Goal: Task Accomplishment & Management: Manage account settings

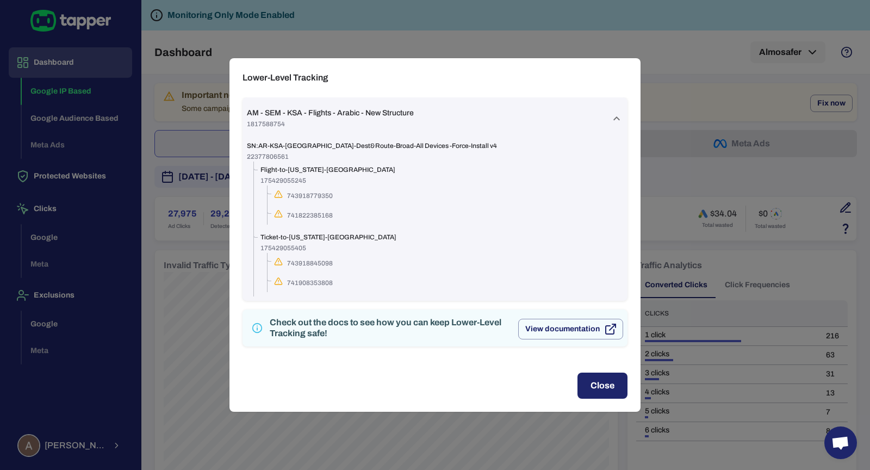
click at [145, 51] on div "Lower-Level Tracking AM - SEM - KSA - Flights - Arabic - New Structure 18175887…" at bounding box center [435, 235] width 870 height 470
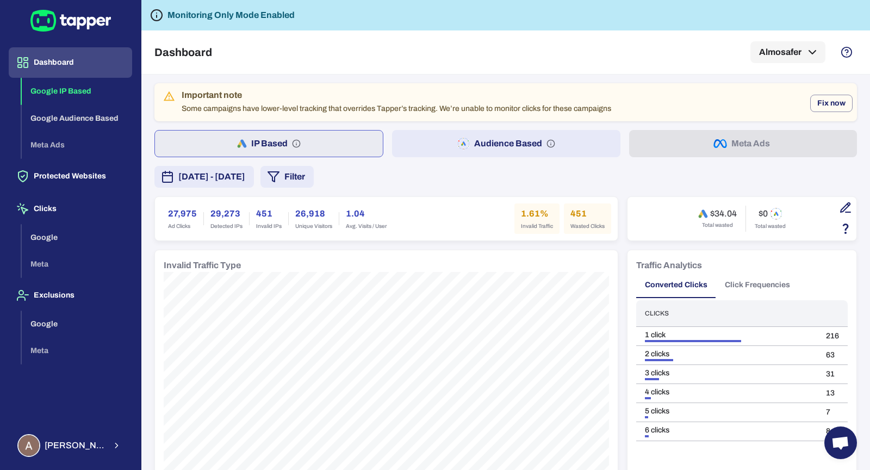
click at [450, 149] on button "Audience Based" at bounding box center [506, 143] width 228 height 27
click at [830, 106] on button "Fix now" at bounding box center [831, 103] width 42 height 17
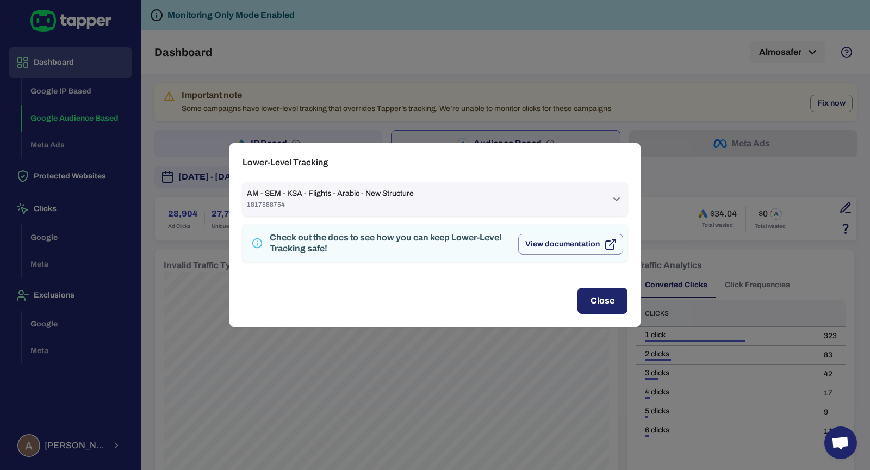
click at [570, 198] on div "AM - SEM - KSA - Flights - Arabic - New Structure 1817588754" at bounding box center [428, 199] width 363 height 21
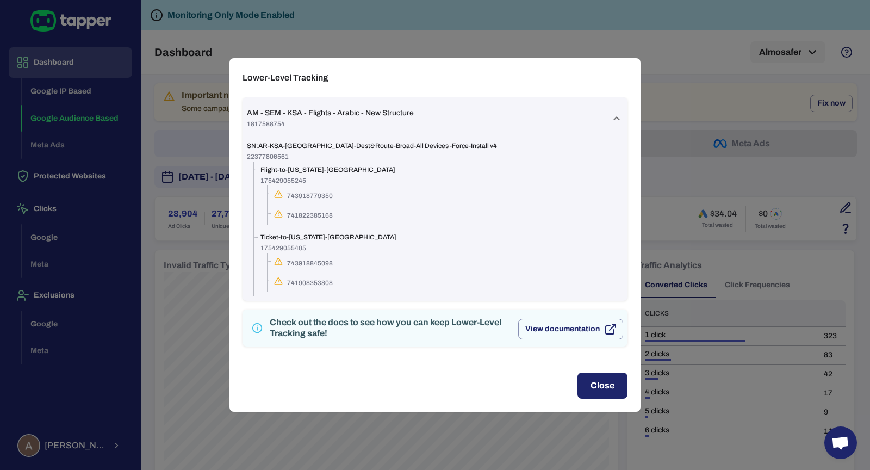
click at [703, 182] on div "Lower-Level Tracking AM - SEM - KSA - Flights - Arabic - New Structure 18175887…" at bounding box center [435, 235] width 870 height 470
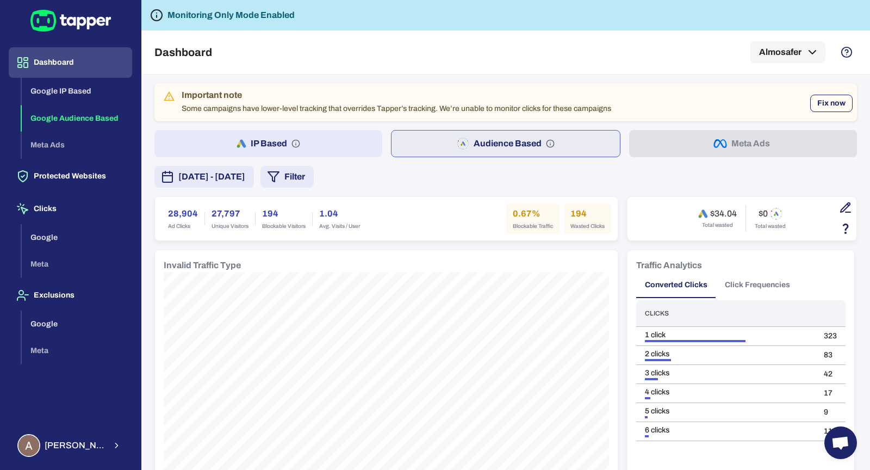
click at [823, 102] on button "Fix now" at bounding box center [831, 103] width 42 height 17
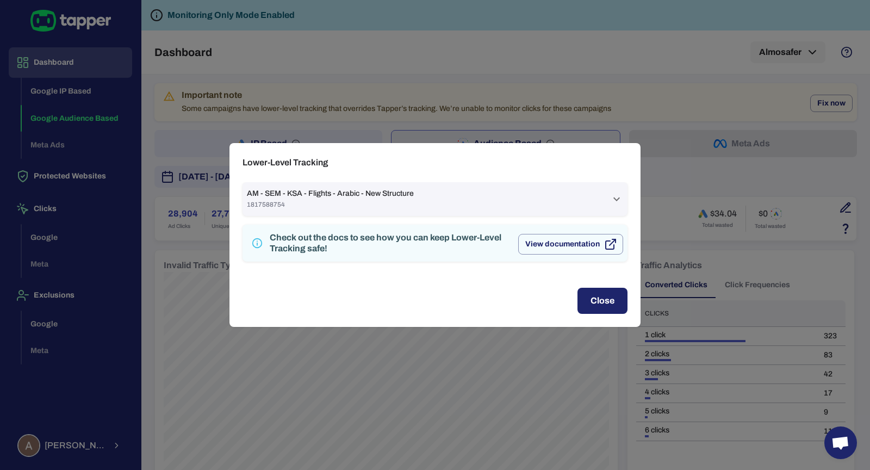
click at [515, 192] on div "AM - SEM - KSA - Flights - Arabic - New Structure 1817588754" at bounding box center [428, 199] width 363 height 21
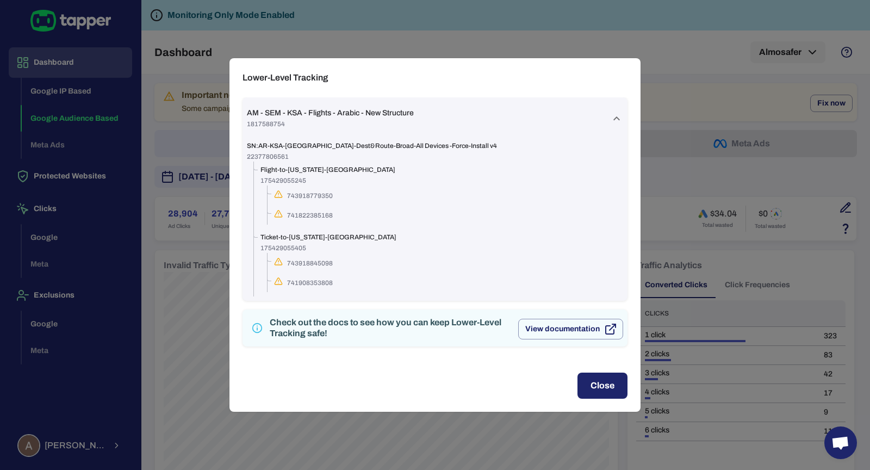
click at [202, 75] on div "Lower-Level Tracking AM - SEM - KSA - Flights - Arabic - New Structure 18175887…" at bounding box center [435, 235] width 870 height 470
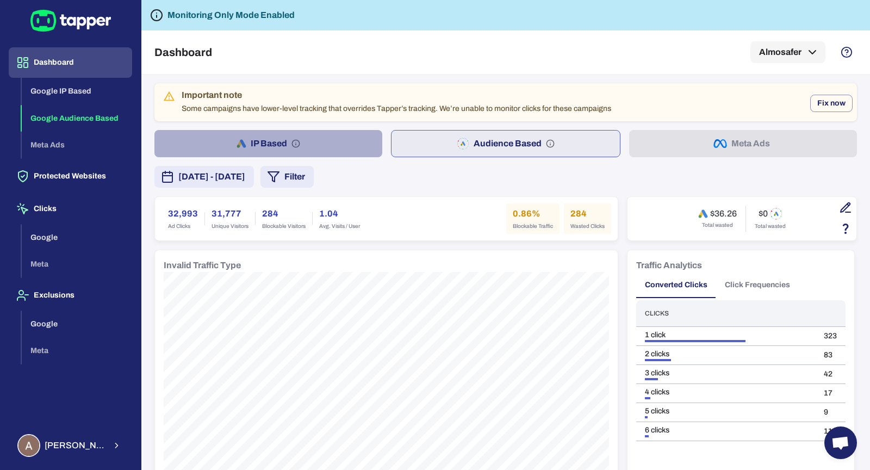
click at [361, 136] on button "IP Based" at bounding box center [268, 143] width 228 height 27
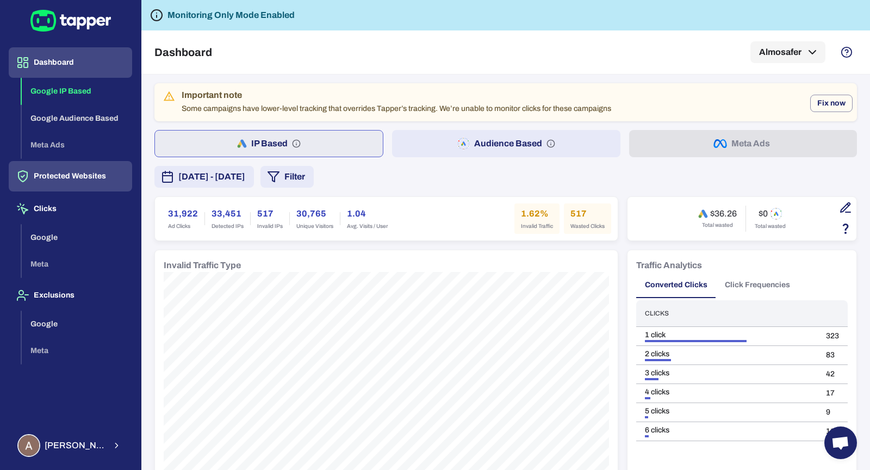
click at [105, 174] on button "Protected Websites" at bounding box center [70, 176] width 123 height 30
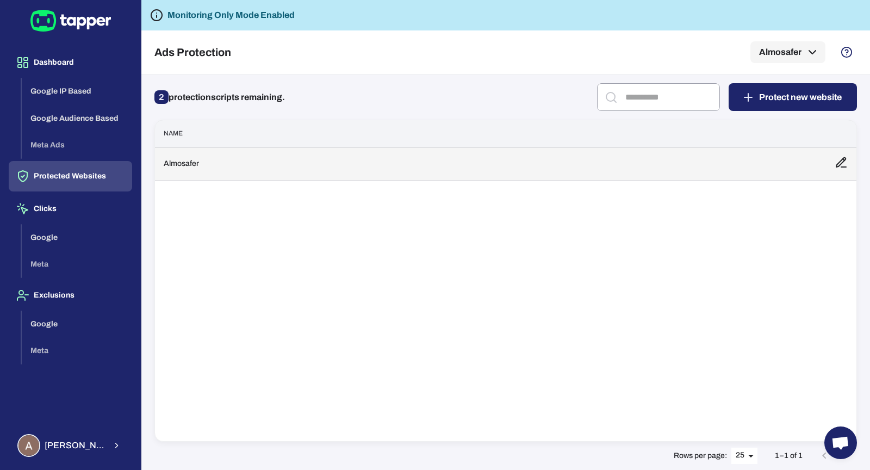
click at [214, 170] on td "Almosafer" at bounding box center [490, 164] width 671 height 34
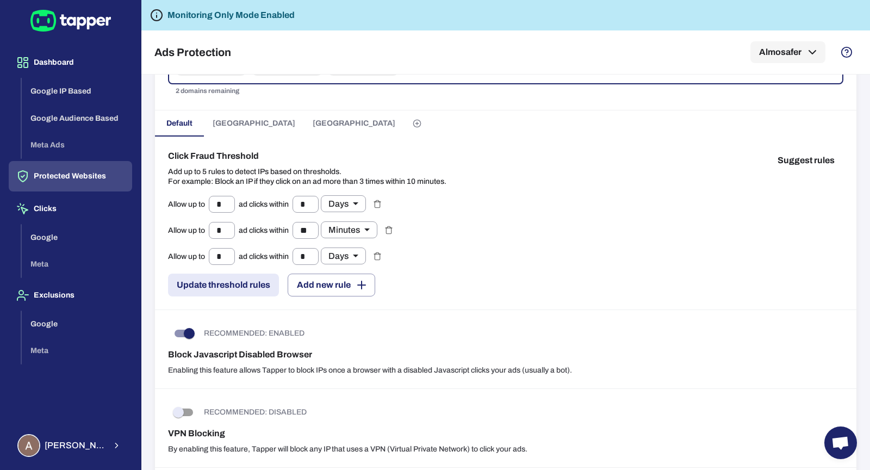
scroll to position [101, 0]
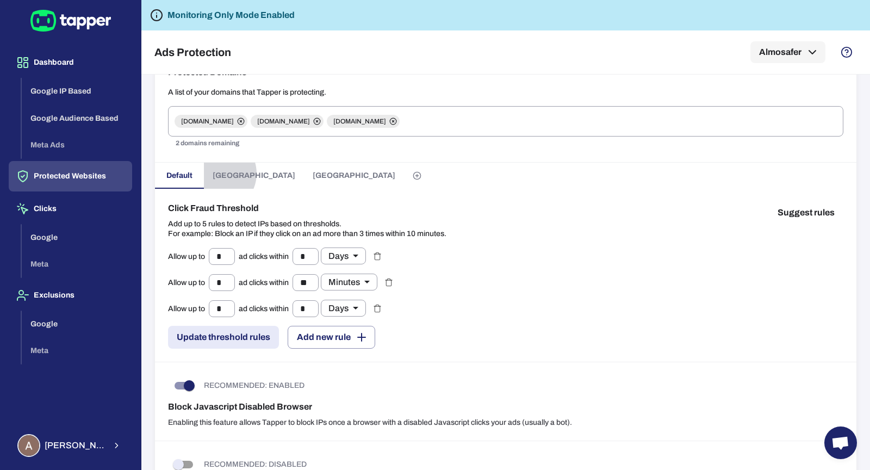
click at [217, 172] on span "Kuwait" at bounding box center [253, 176] width 83 height 10
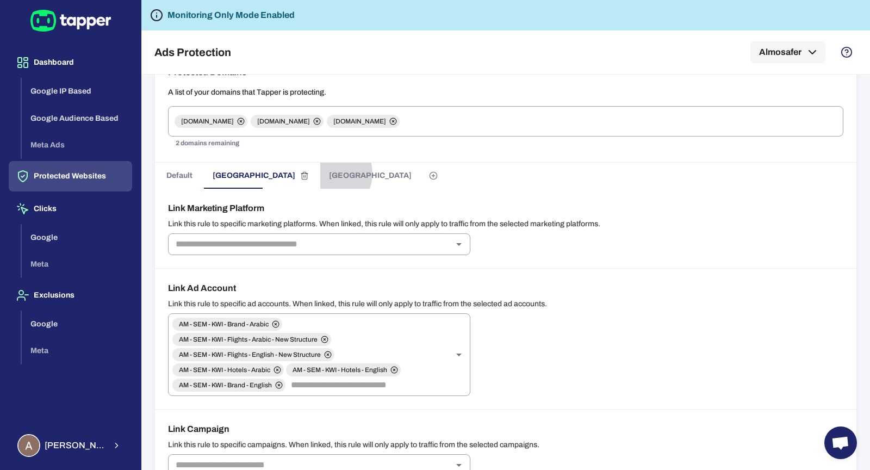
click at [320, 172] on button "Bahrain" at bounding box center [370, 175] width 100 height 26
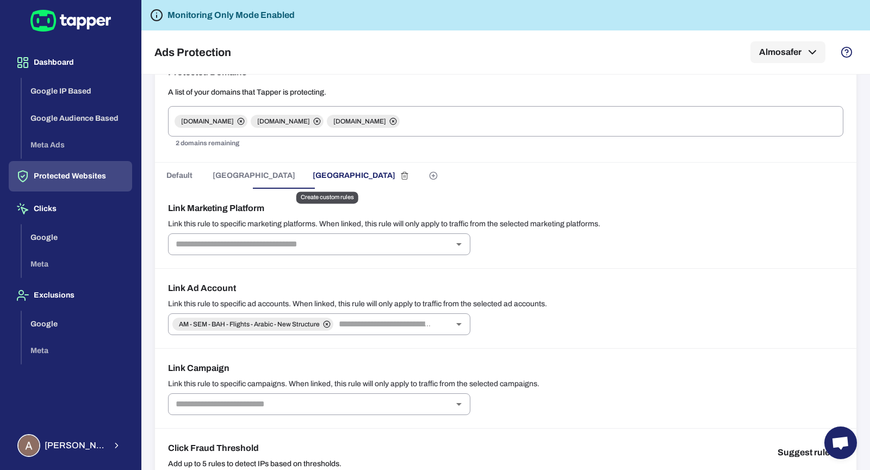
click at [433, 174] on icon "Create custom rules" at bounding box center [433, 175] width 0 height 3
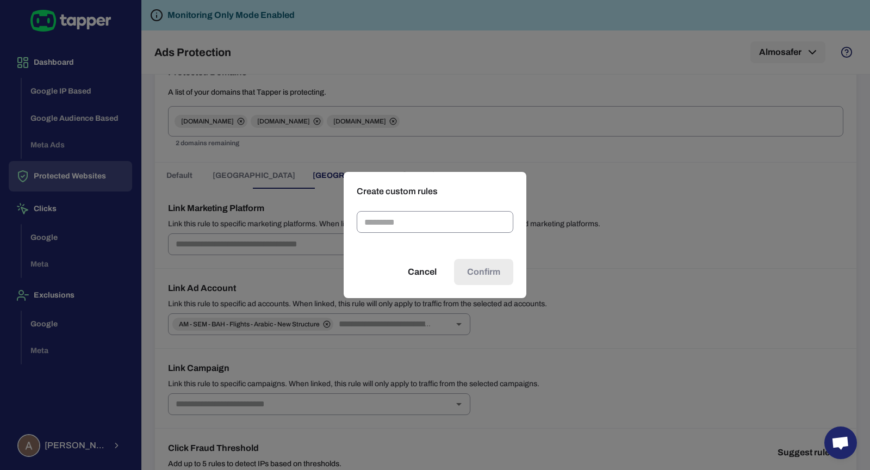
click at [385, 220] on input "text" at bounding box center [435, 222] width 157 height 22
type input "**********"
click at [485, 265] on span "Confirm" at bounding box center [483, 271] width 33 height 13
type input "*"
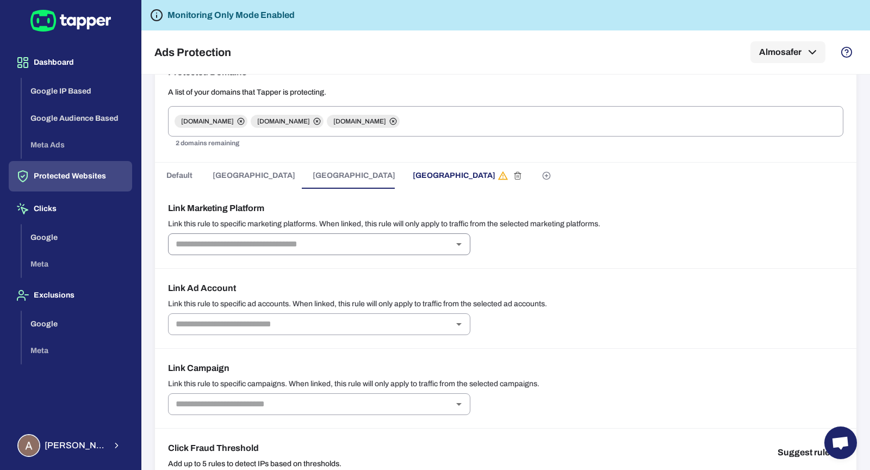
click at [326, 238] on input "text" at bounding box center [310, 243] width 278 height 15
click at [319, 272] on li "GOOGLE_ADS" at bounding box center [318, 266] width 302 height 17
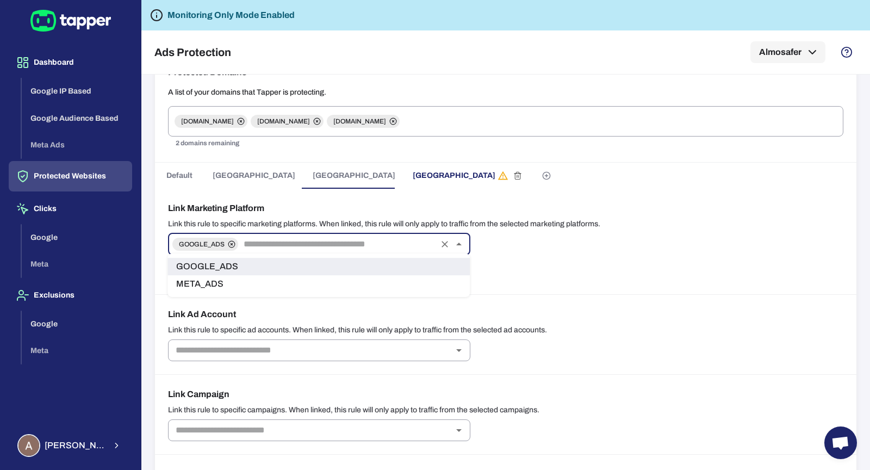
click at [527, 281] on div "Link Marketing Platform Link this rule to specific marketing platforms. When li…" at bounding box center [505, 242] width 701 height 106
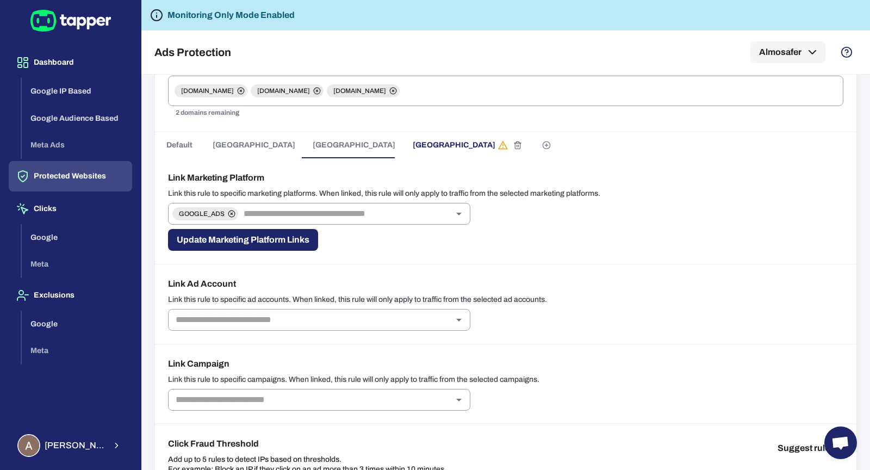
scroll to position [155, 0]
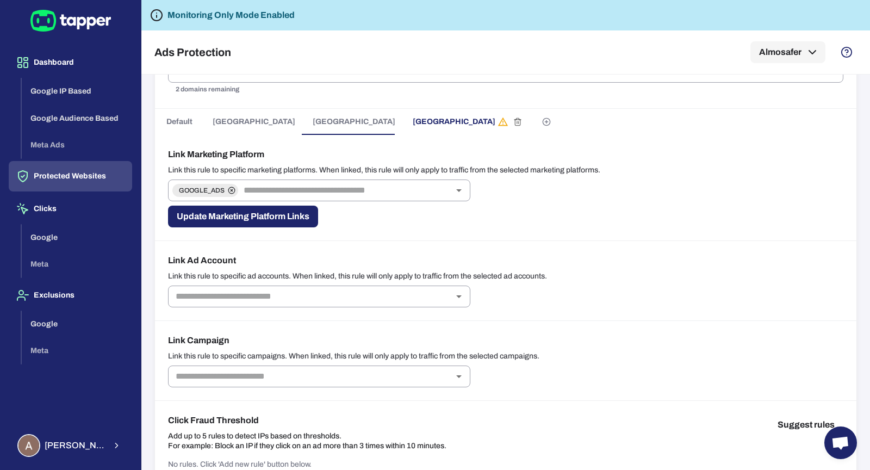
click at [276, 216] on button "Update Marketing Platform Links" at bounding box center [243, 216] width 150 height 22
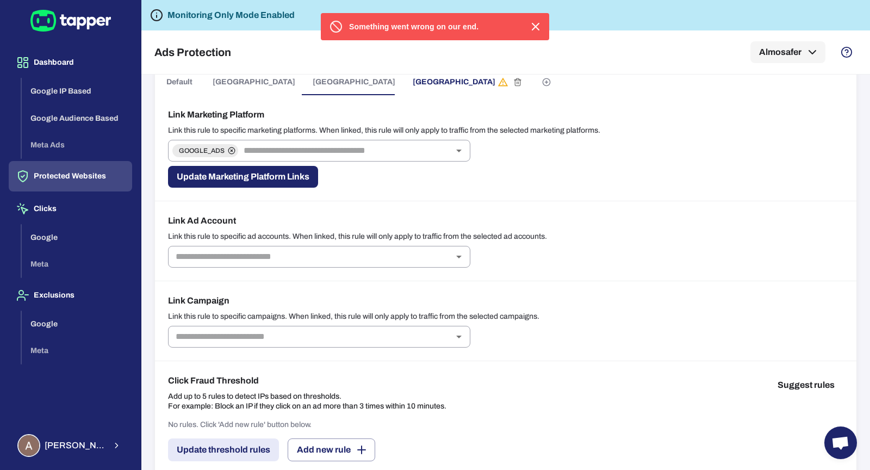
scroll to position [198, 0]
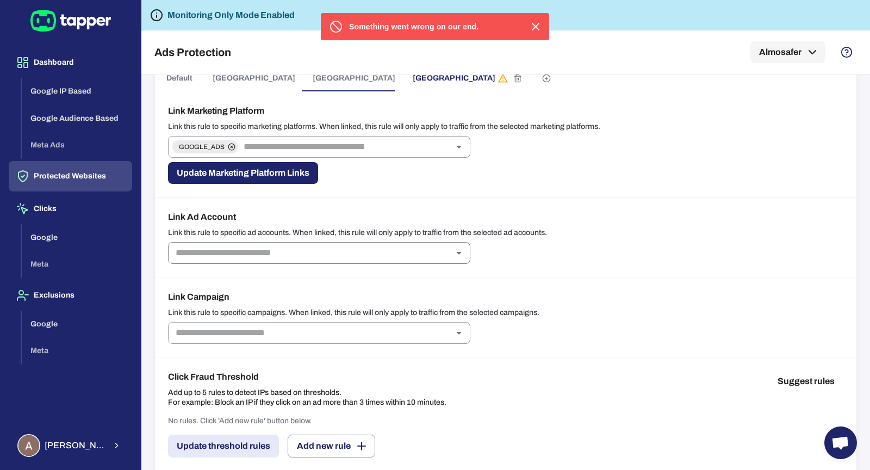
click at [374, 245] on input "text" at bounding box center [310, 252] width 278 height 15
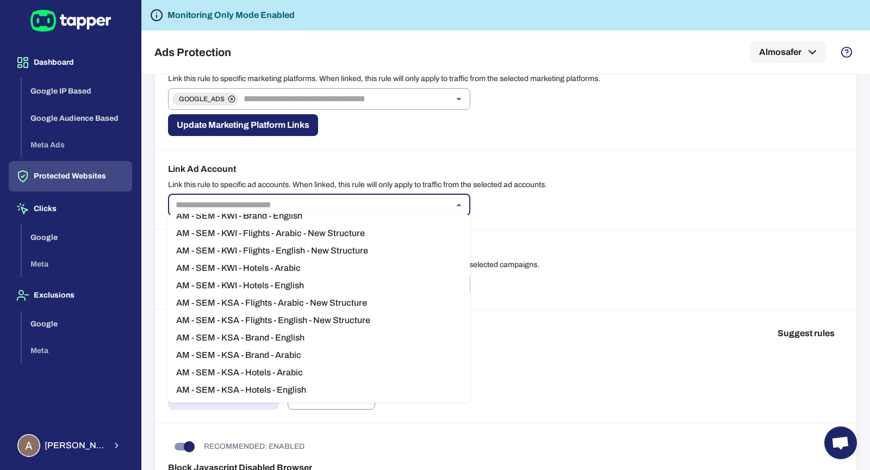
scroll to position [64, 0]
click at [365, 281] on li "AM - SEM - KSA - Flights - Arabic - New Structure" at bounding box center [318, 284] width 302 height 17
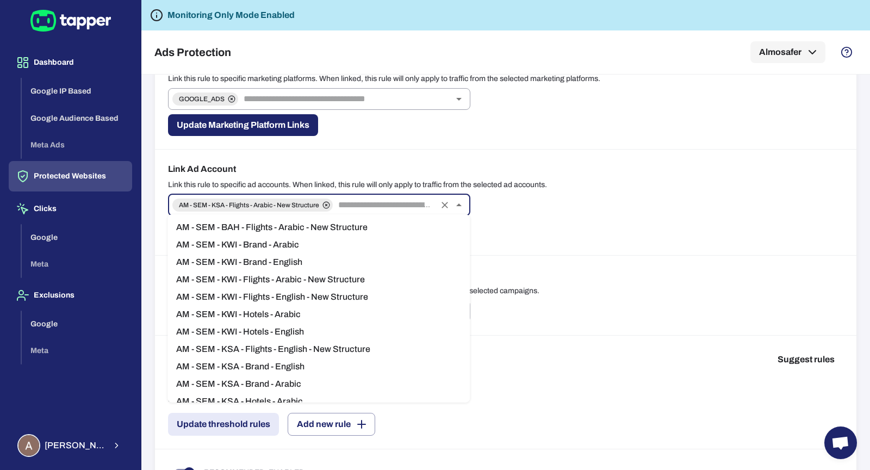
scroll to position [47, 0]
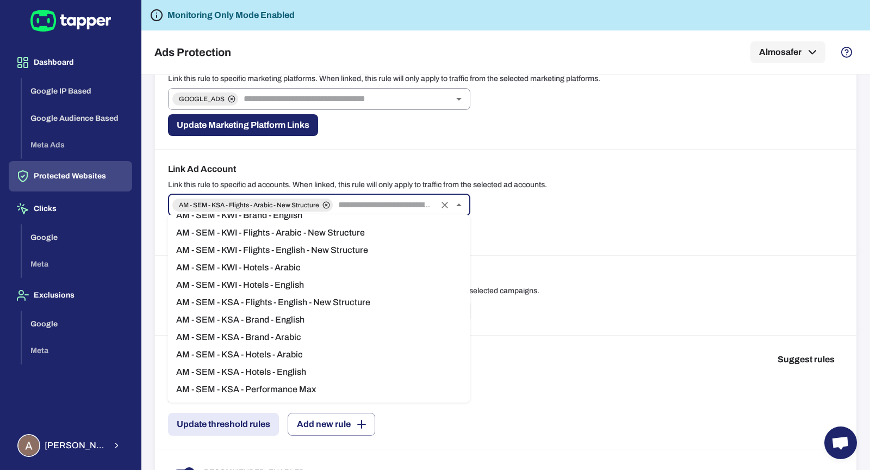
click at [353, 297] on li "AM - SEM - KSA - Flights - English - New Structure" at bounding box center [318, 301] width 302 height 17
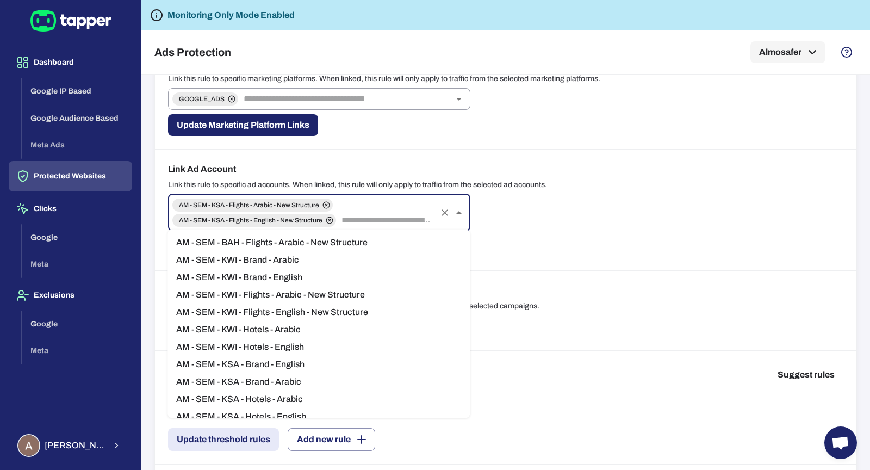
scroll to position [29, 0]
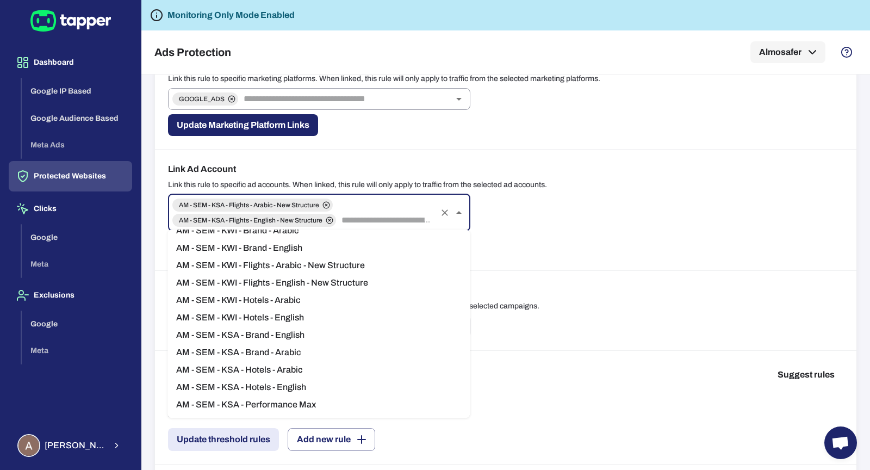
click at [355, 336] on li "AM - SEM - KSA - Brand - English" at bounding box center [318, 334] width 302 height 17
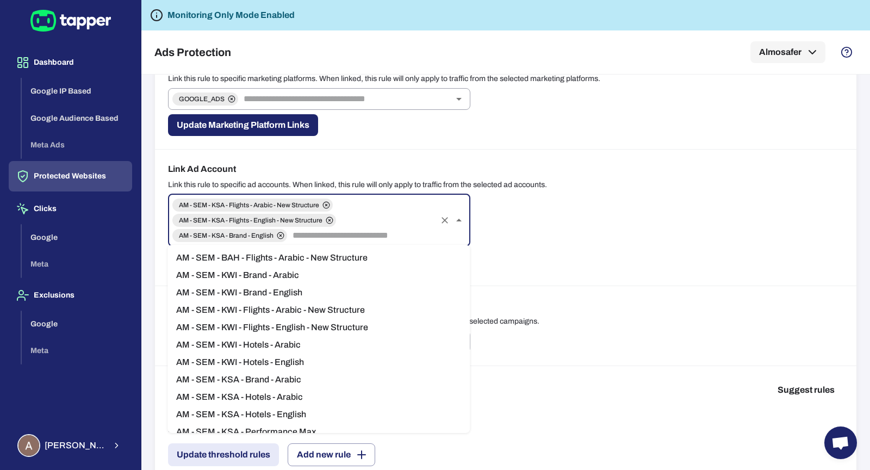
scroll to position [12, 0]
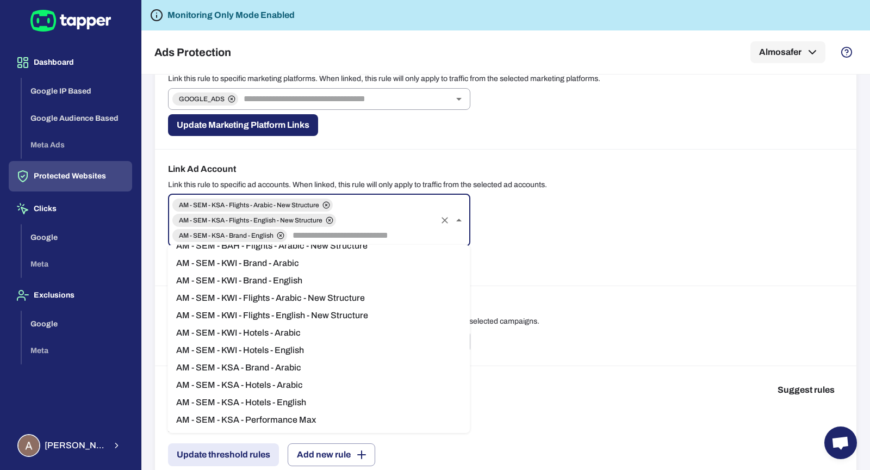
click at [351, 368] on li "AM - SEM - KSA - Brand - Arabic" at bounding box center [318, 367] width 302 height 17
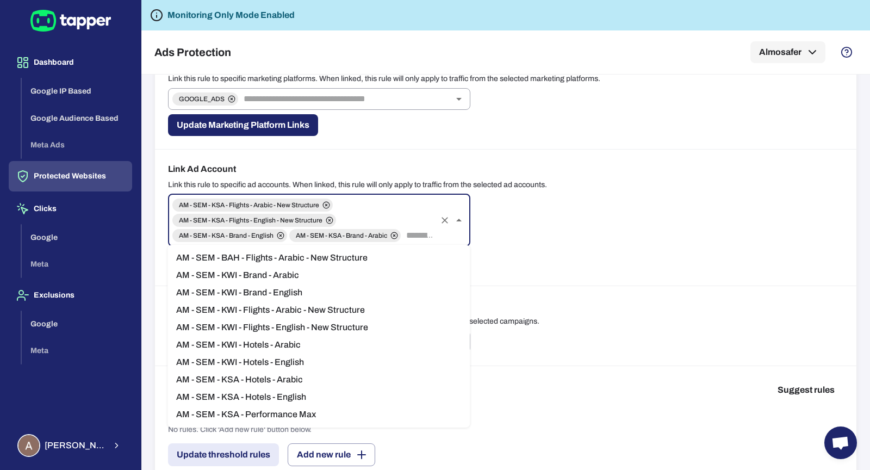
click at [350, 375] on li "AM - SEM - KSA - Hotels - Arabic" at bounding box center [318, 379] width 302 height 17
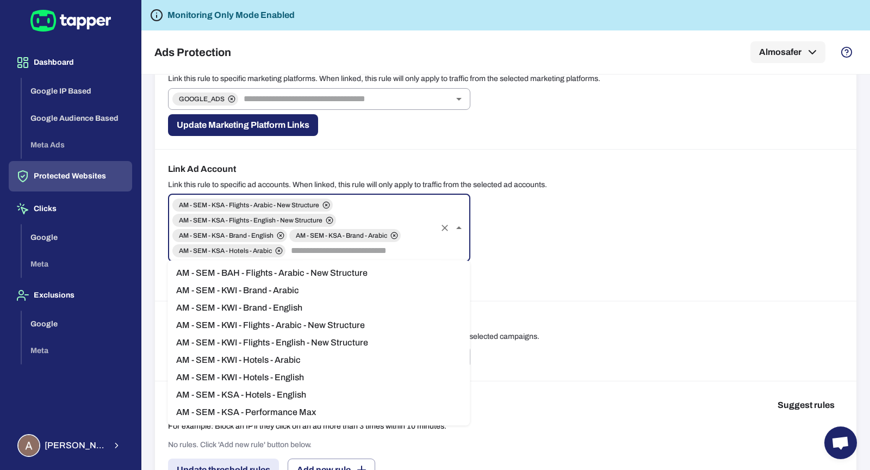
click at [350, 395] on li "AM - SEM - KSA - Hotels - English" at bounding box center [318, 394] width 302 height 17
click at [349, 390] on li "AM - SEM - KSA - Performance Max" at bounding box center [318, 394] width 302 height 17
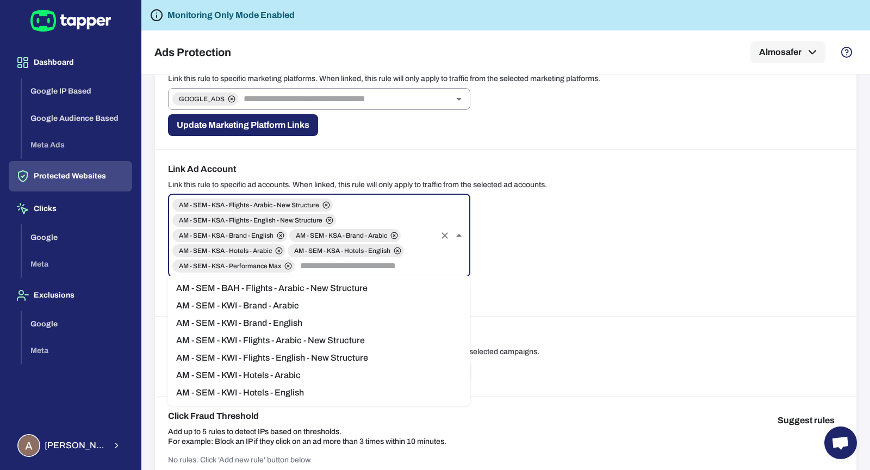
click at [537, 277] on div "Link Ad Account Link this rule to specific ad accounts. When linked, this rule …" at bounding box center [505, 232] width 701 height 167
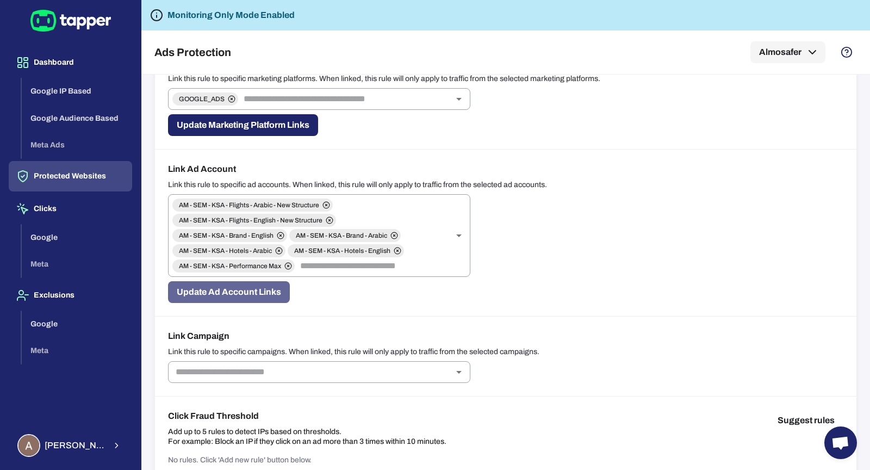
click at [245, 296] on button "Update Ad Account Links" at bounding box center [229, 292] width 122 height 22
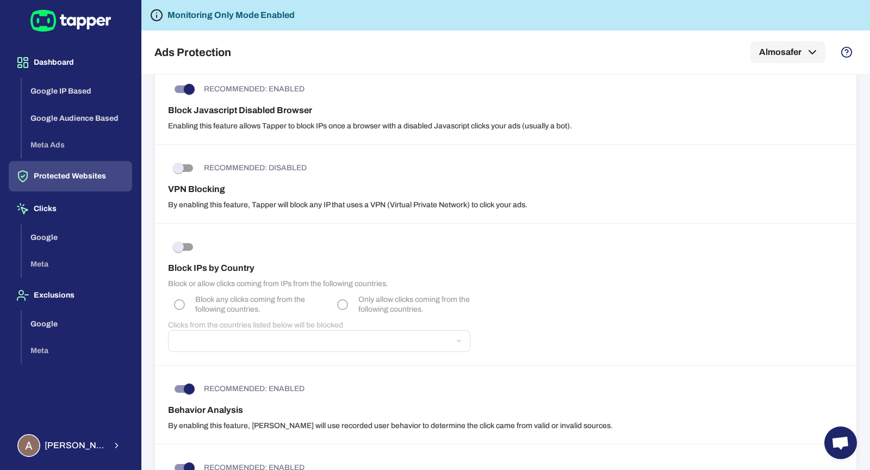
scroll to position [648, 0]
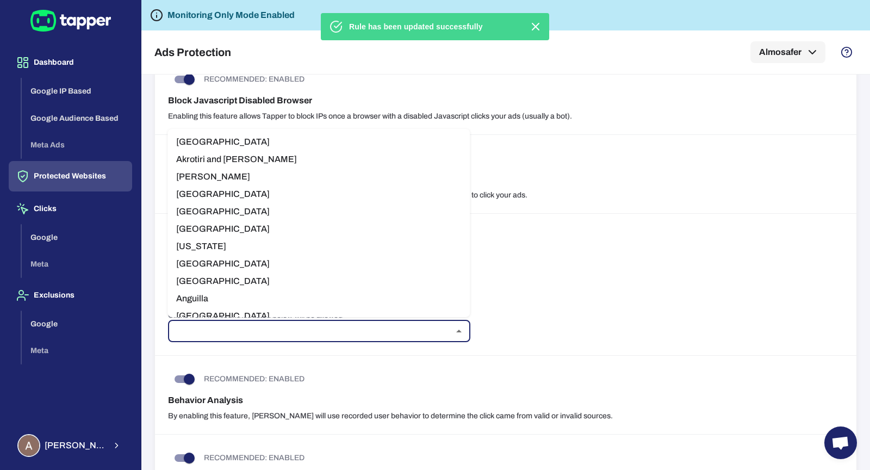
click at [343, 327] on input "text" at bounding box center [310, 330] width 278 height 15
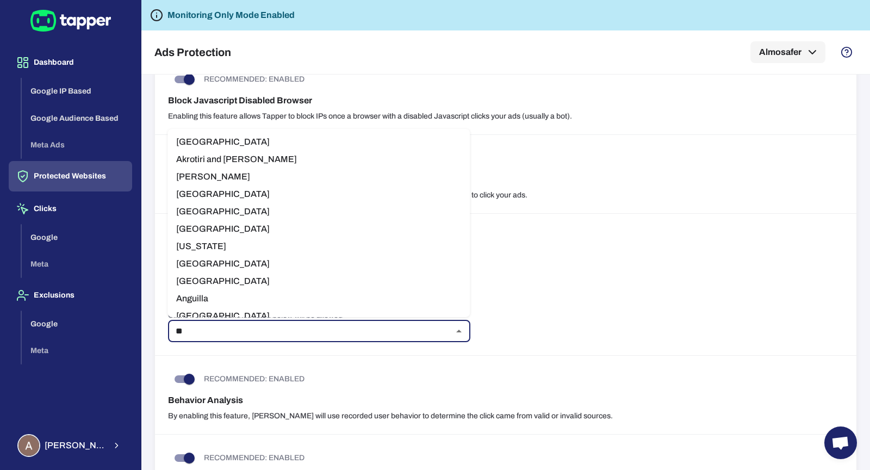
type input "***"
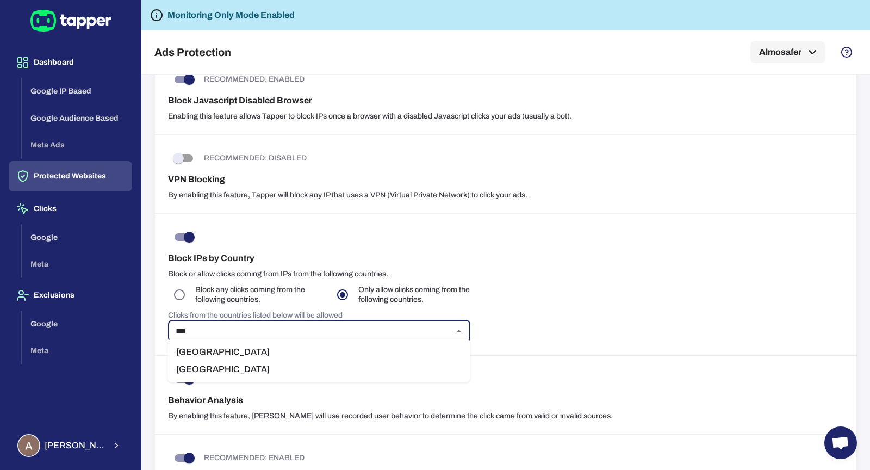
click at [340, 366] on li "Saudi Arabia" at bounding box center [318, 368] width 302 height 17
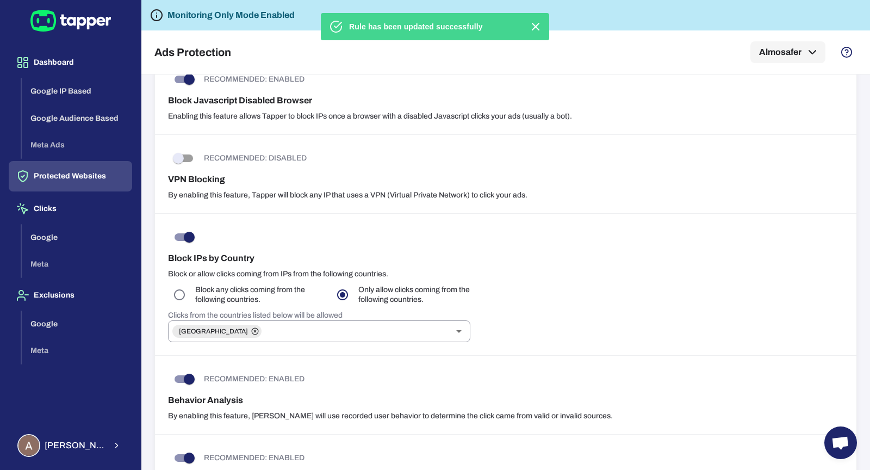
click at [489, 323] on div "Block IPs by Country Block or allow clicks coming from IPs from the following c…" at bounding box center [505, 285] width 701 height 142
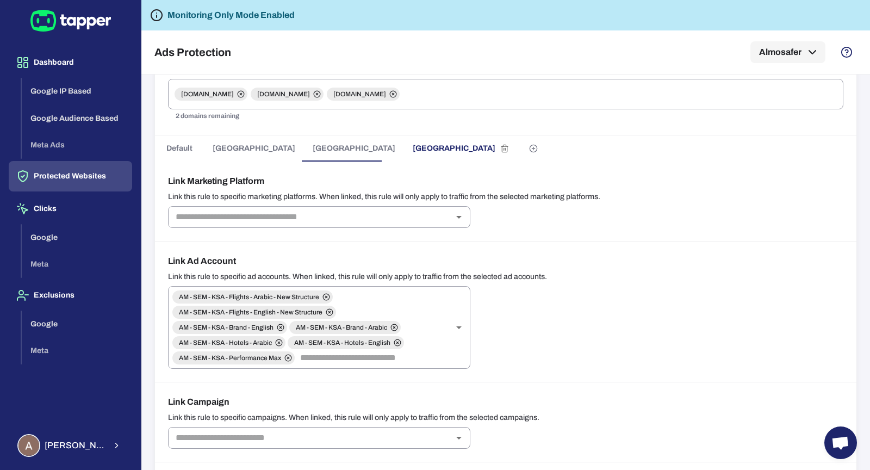
scroll to position [53, 0]
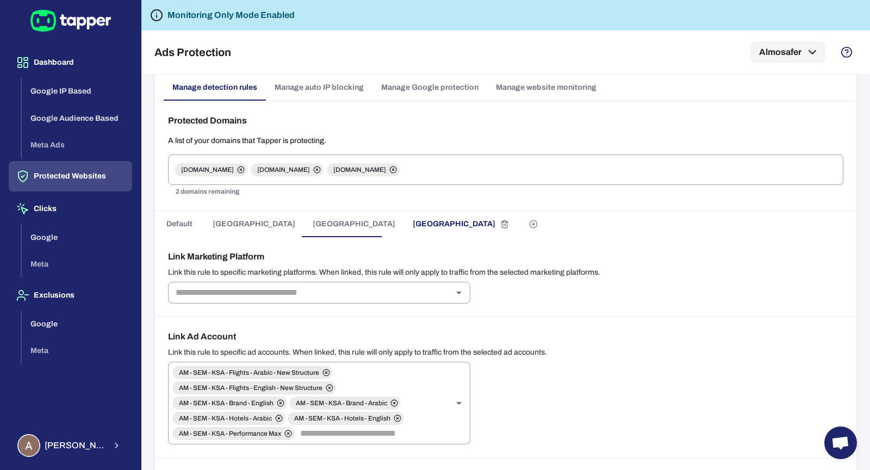
click at [312, 222] on span "Bahrain" at bounding box center [353, 224] width 83 height 10
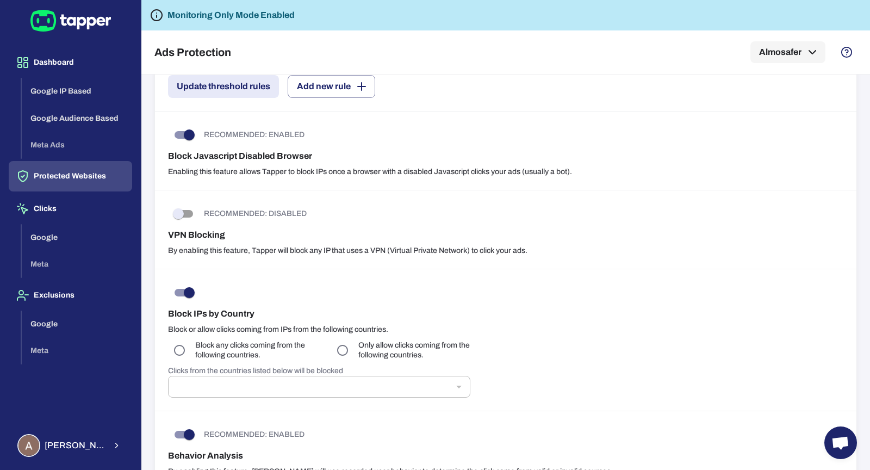
scroll to position [554, 0]
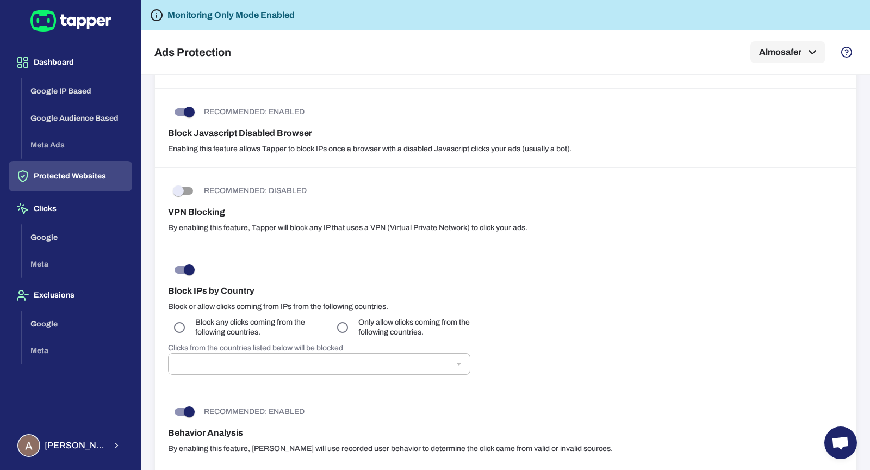
click at [364, 328] on p "Only allow clicks coming from the following countries." at bounding box center [421, 327] width 127 height 20
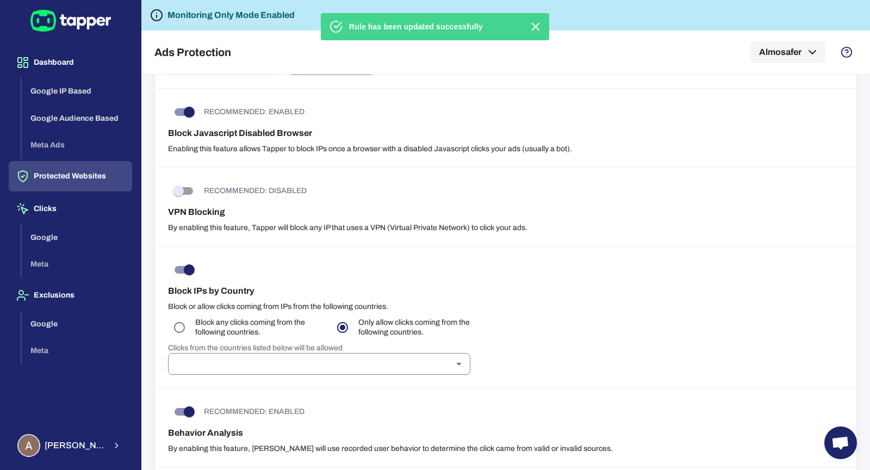
click at [338, 356] on input "text" at bounding box center [310, 363] width 278 height 15
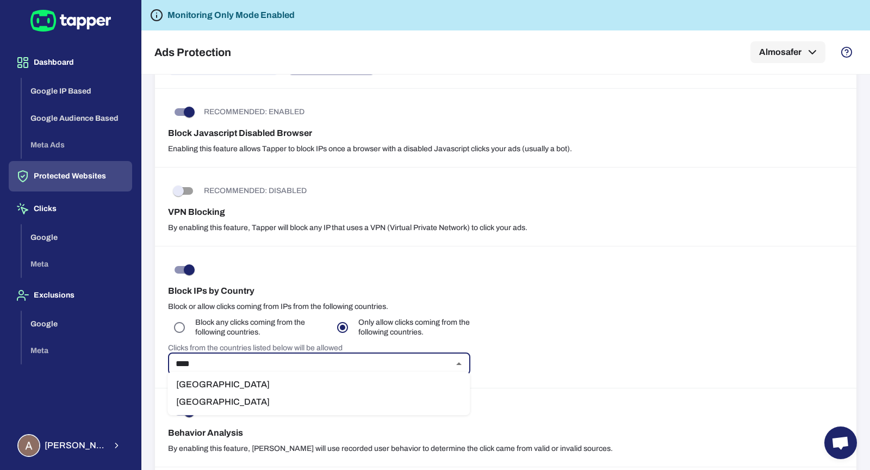
type input "*****"
click at [324, 386] on li "Bahrain" at bounding box center [318, 384] width 302 height 17
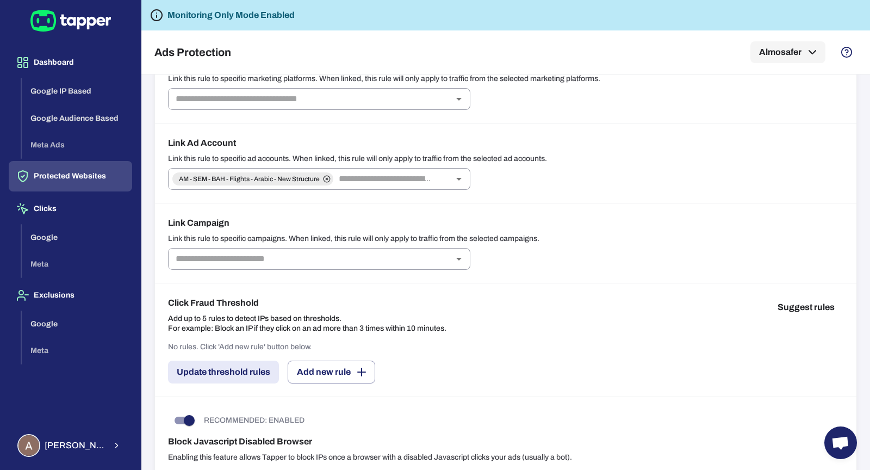
scroll to position [158, 0]
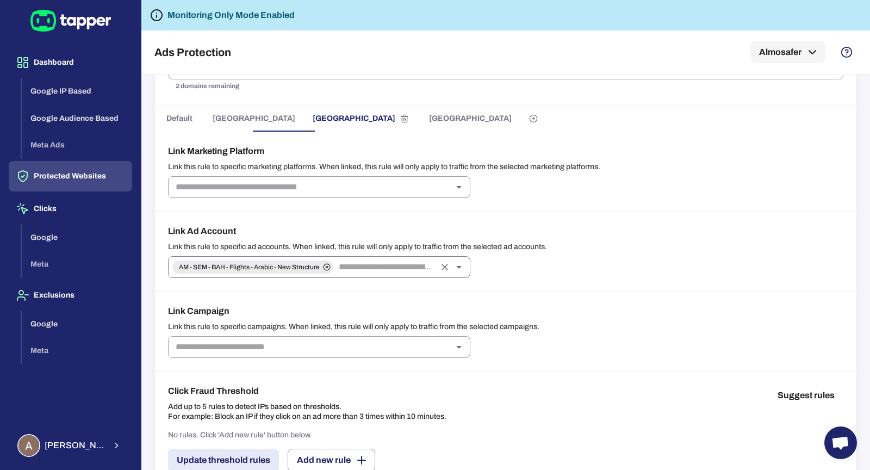
click at [366, 263] on input "text" at bounding box center [384, 266] width 101 height 15
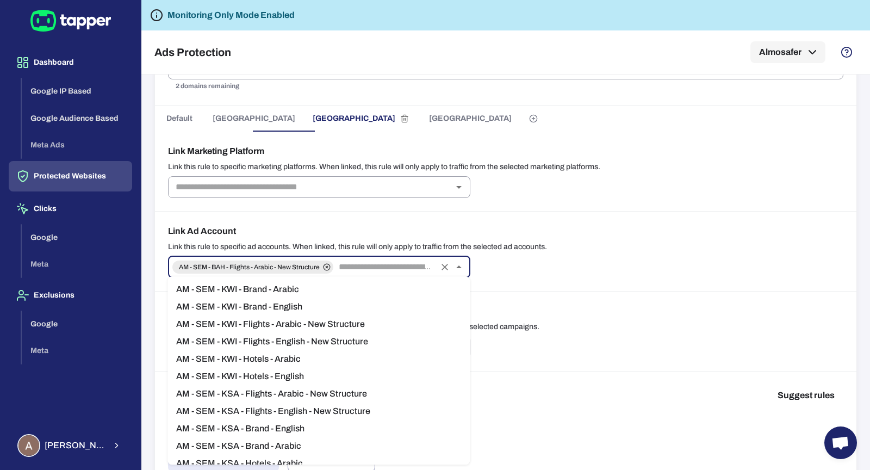
click at [554, 242] on p "Link this rule to specific ad accounts. When linked, this rule will only apply …" at bounding box center [505, 247] width 675 height 10
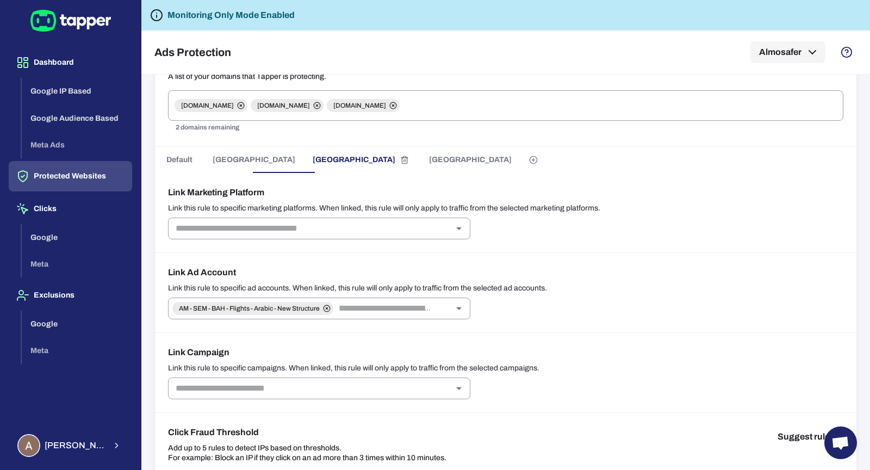
scroll to position [96, 0]
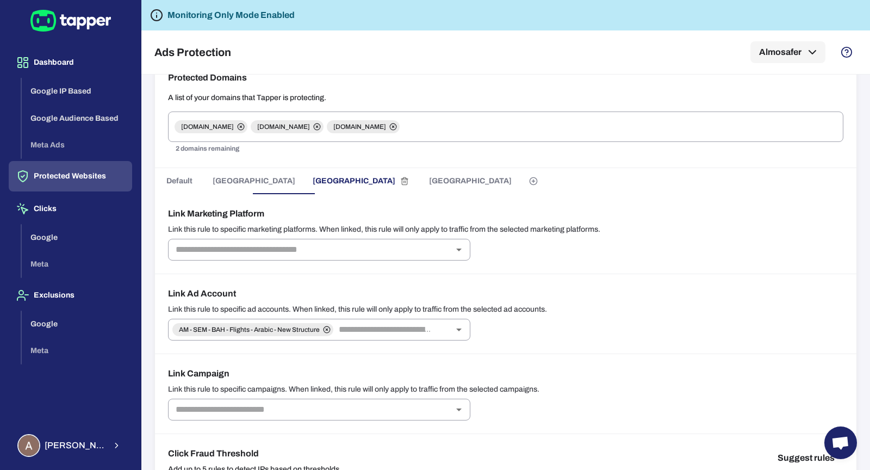
click at [429, 176] on span "Saudi Arabia" at bounding box center [470, 181] width 83 height 10
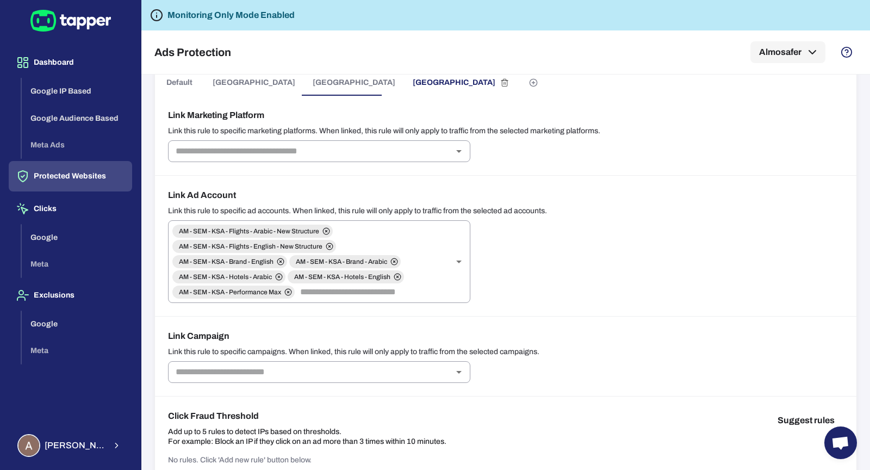
scroll to position [60, 0]
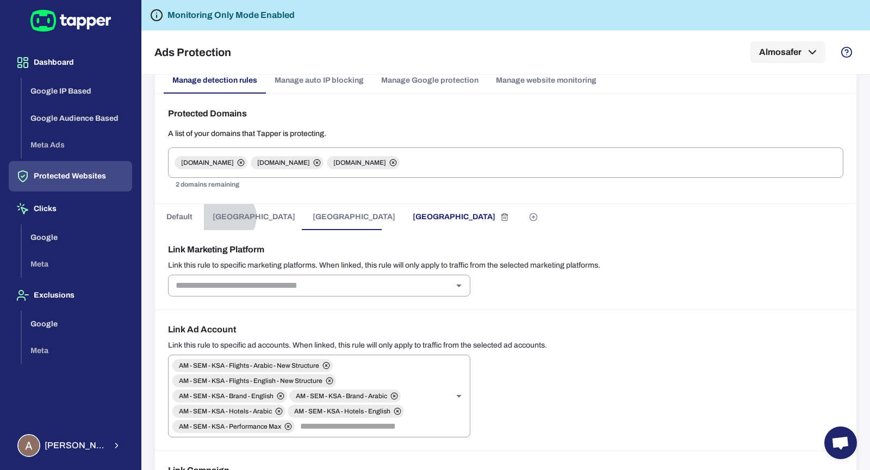
click at [228, 216] on span "Kuwait" at bounding box center [253, 217] width 83 height 10
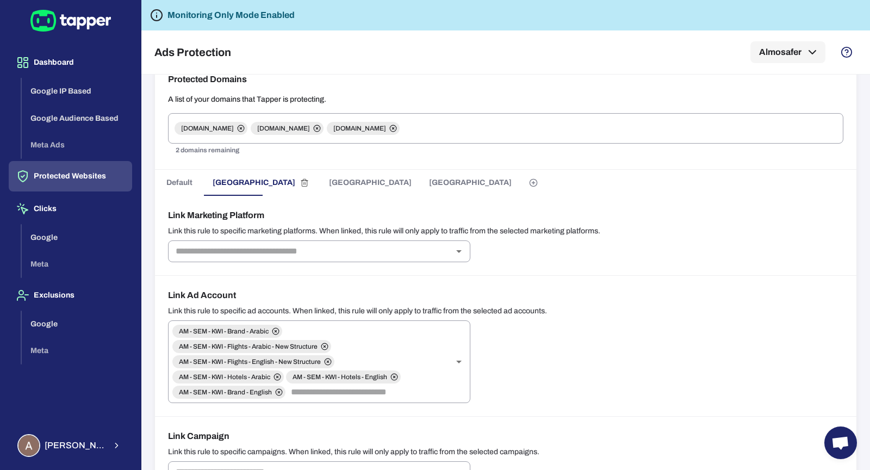
scroll to position [70, 0]
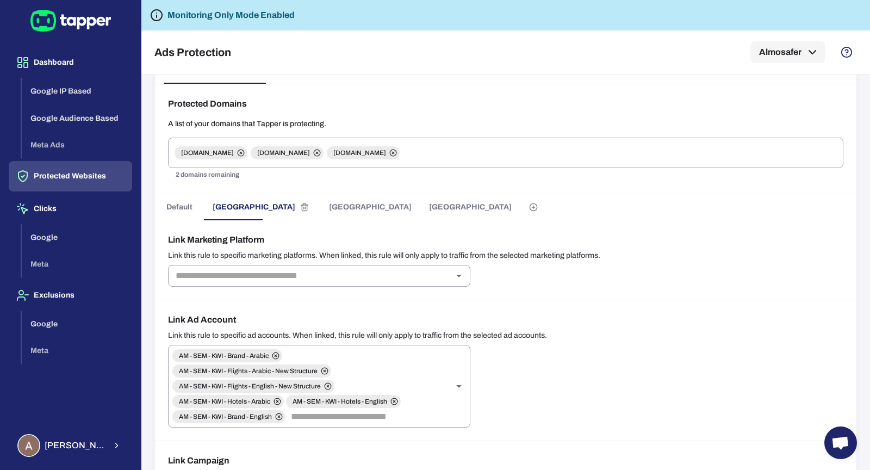
click at [329, 207] on span "Bahrain" at bounding box center [370, 207] width 83 height 10
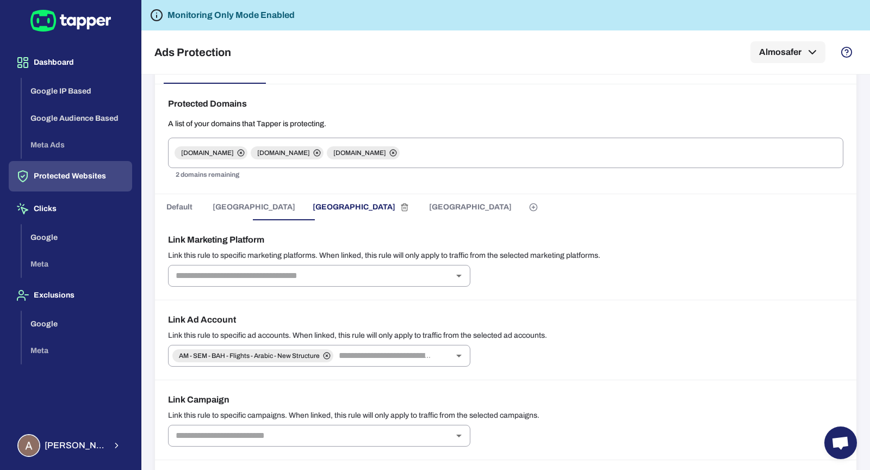
click at [429, 207] on span "Saudi Arabia" at bounding box center [470, 207] width 83 height 10
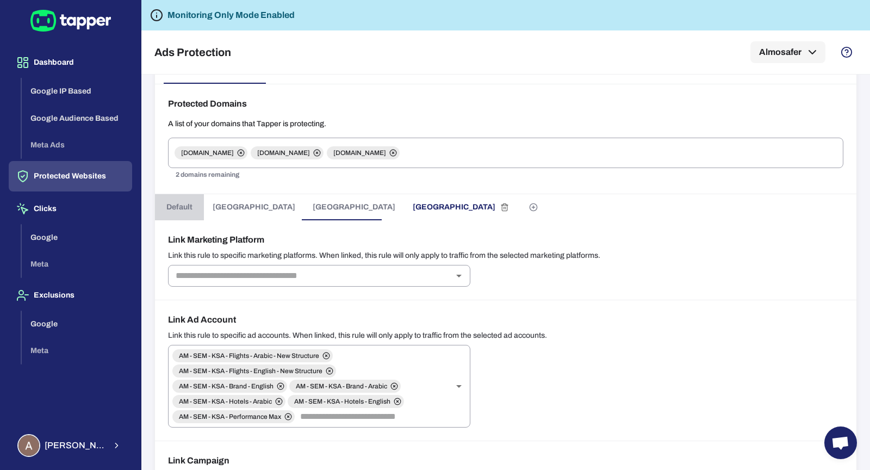
click at [181, 205] on span "Default" at bounding box center [179, 207] width 26 height 10
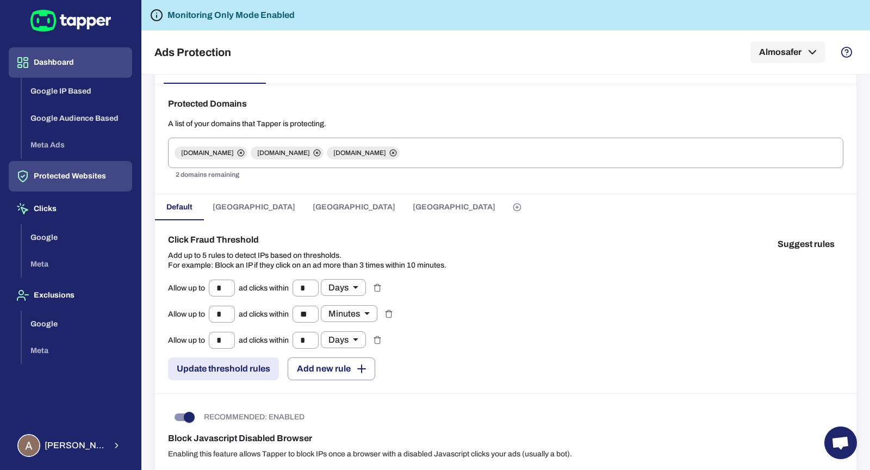
click at [76, 68] on button "Dashboard" at bounding box center [70, 62] width 123 height 30
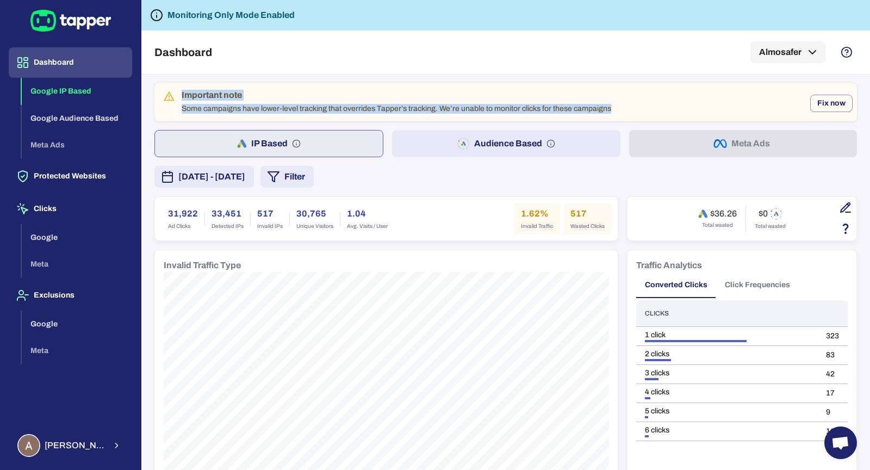
drag, startPoint x: 170, startPoint y: 111, endPoint x: 618, endPoint y: 105, distance: 448.9
click at [618, 105] on div "Important note Some campaigns have lower-level tracking that overrides Tapper’s…" at bounding box center [505, 102] width 702 height 38
copy div "Important note Some campaigns have lower-level tracking that overrides Tapper’s…"
click at [403, 95] on div "Important note" at bounding box center [396, 95] width 429 height 11
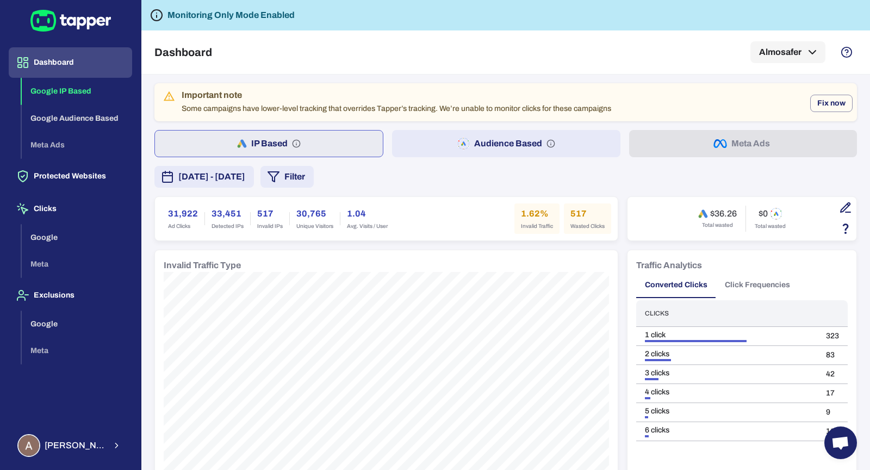
click at [402, 105] on div "Important note Some campaigns have lower-level tracking that overrides Tapper’s…" at bounding box center [396, 102] width 429 height 32
click at [818, 102] on button "Fix now" at bounding box center [831, 103] width 42 height 17
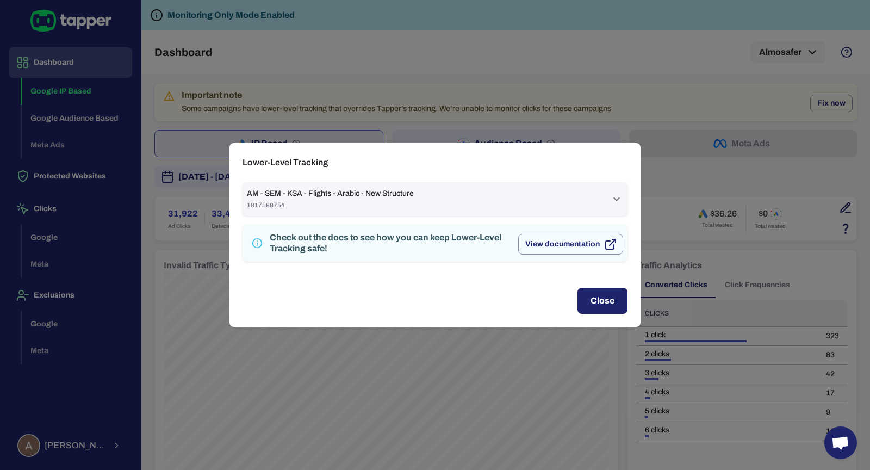
click at [458, 192] on div "AM - SEM - KSA - Flights - Arabic - New Structure 1817588754" at bounding box center [428, 199] width 363 height 21
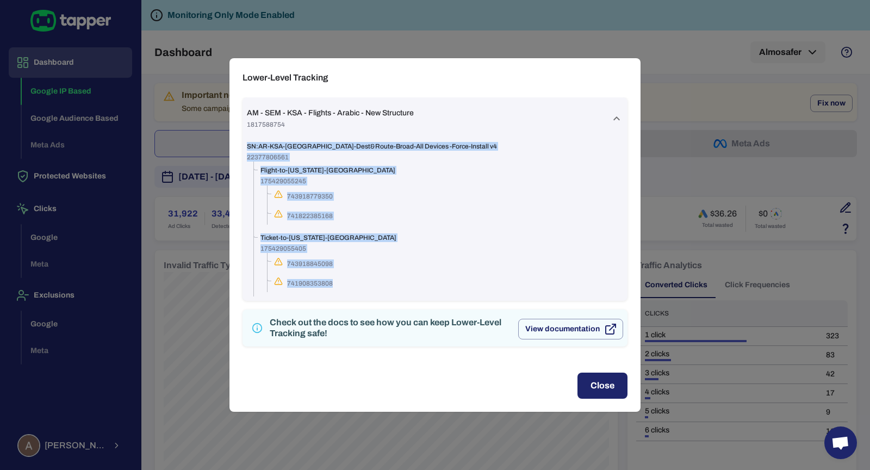
drag, startPoint x: 367, startPoint y: 282, endPoint x: 245, endPoint y: 105, distance: 214.8
click at [245, 105] on div "AM - SEM - KSA - Flights - Arabic - New Structure 1817588754 SN:AR-KSA-FL-Dest&…" at bounding box center [434, 198] width 385 height 203
copy div "SN:AR-KSA-FL-Dest&Route-Broad-All Devices -Force-Install v4 22377806561 Flight-…"
click at [393, 109] on span "AM - SEM - KSA - Flights - Arabic - New Structure" at bounding box center [330, 113] width 167 height 10
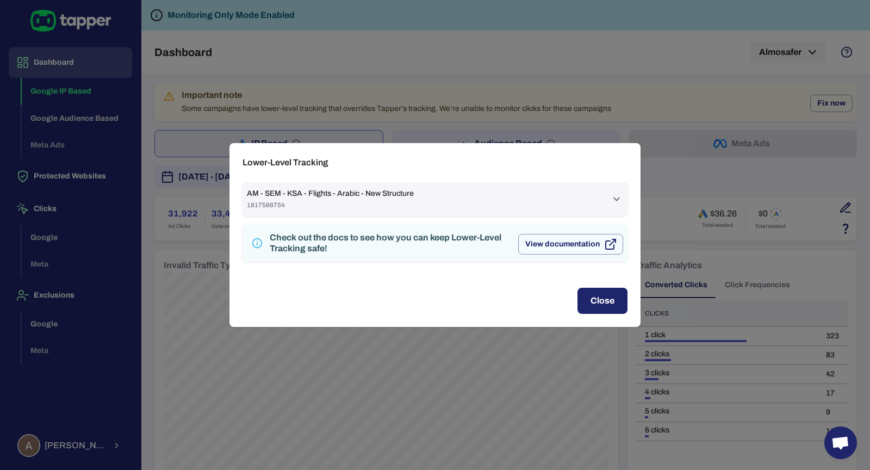
drag, startPoint x: 421, startPoint y: 197, endPoint x: 303, endPoint y: 191, distance: 118.6
click at [303, 191] on div "AM - SEM - KSA - Flights - Arabic - New Structure 1817588754" at bounding box center [428, 199] width 363 height 21
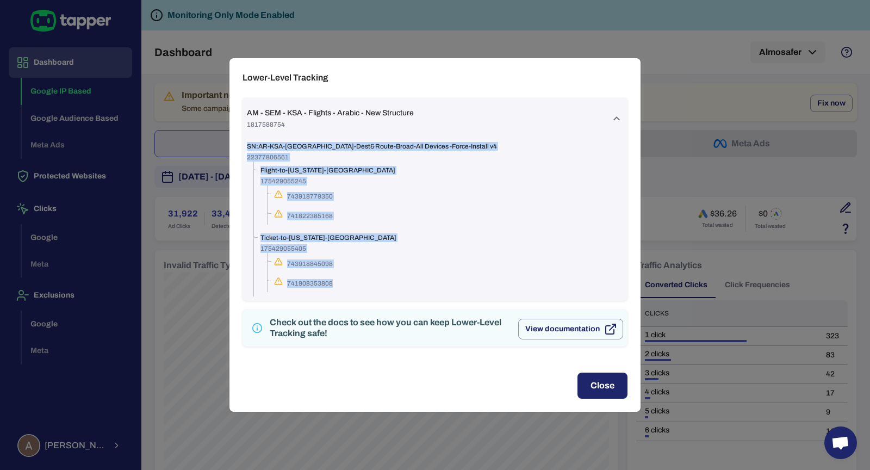
click at [248, 110] on span "AM - SEM - KSA - Flights - Arabic - New Structure" at bounding box center [330, 113] width 167 height 10
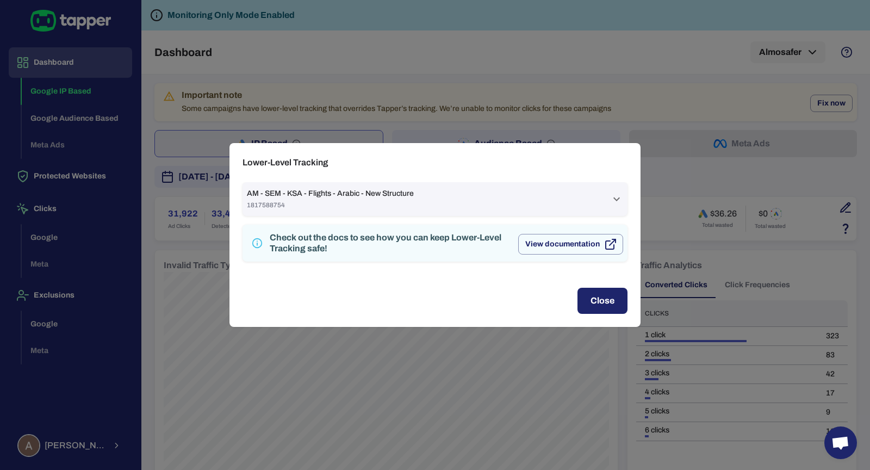
click at [249, 192] on span "AM - SEM - KSA - Flights - Arabic - New Structure" at bounding box center [330, 194] width 167 height 10
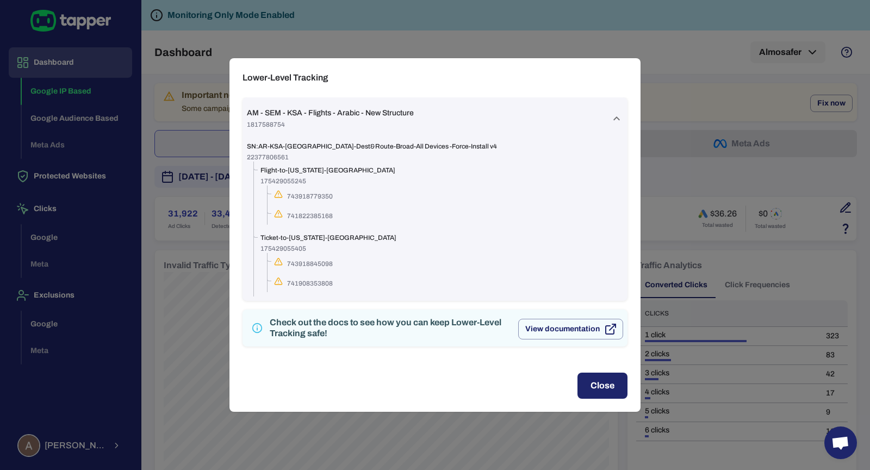
click at [232, 67] on h2 "Lower-Level Tracking" at bounding box center [434, 77] width 411 height 39
click at [221, 304] on div "Lower-Level Tracking AM - SEM - KSA - Flights - Arabic - New Structure 18175887…" at bounding box center [435, 235] width 870 height 470
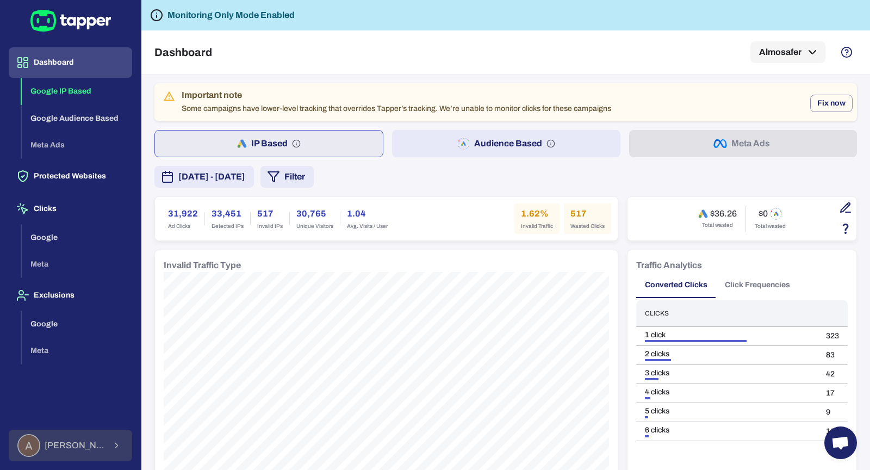
click at [59, 447] on span "Ahmed Sobih" at bounding box center [75, 445] width 61 height 11
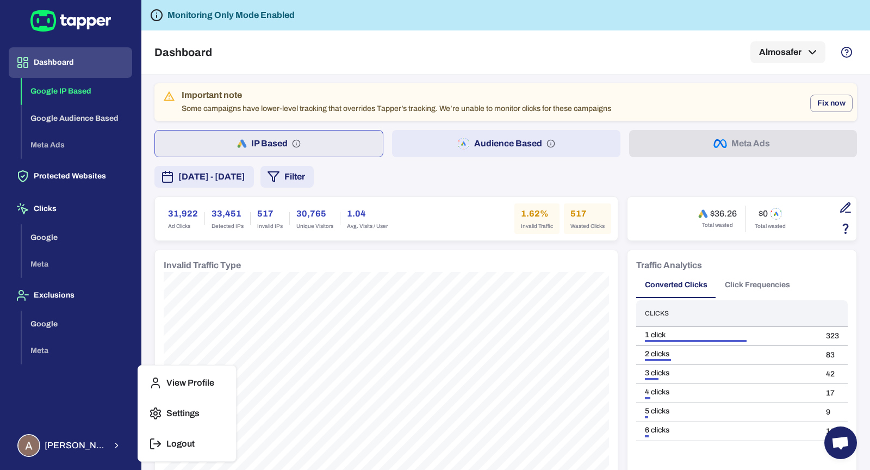
click at [169, 434] on button "Logout" at bounding box center [186, 443] width 89 height 26
